Goal: Understand process/instructions

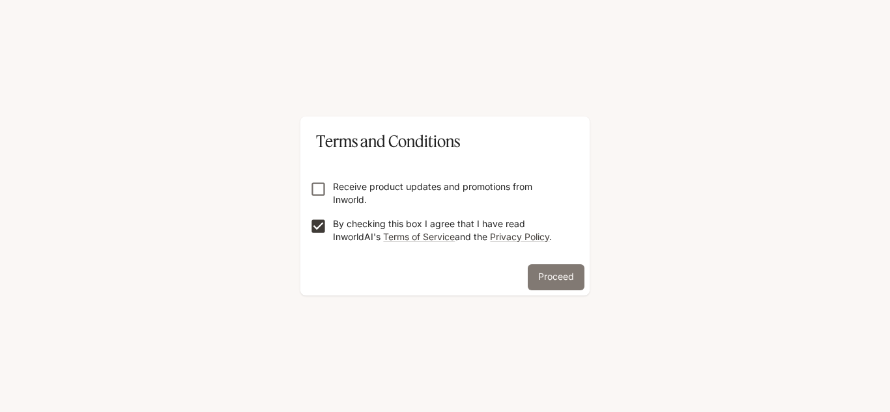
click at [555, 287] on button "Proceed" at bounding box center [555, 277] width 57 height 26
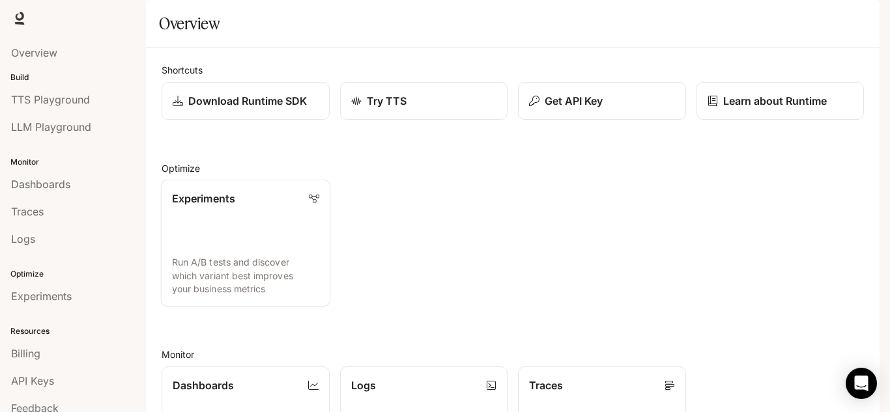
scroll to position [9, 0]
